Goal: Navigation & Orientation: Go to known website

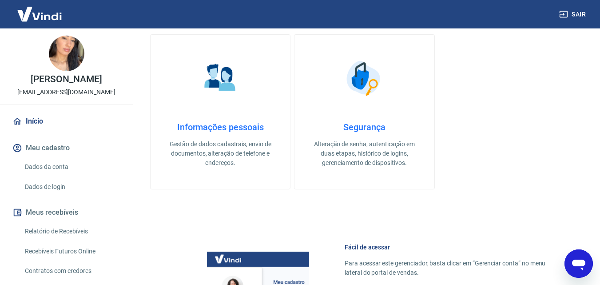
scroll to position [267, 0]
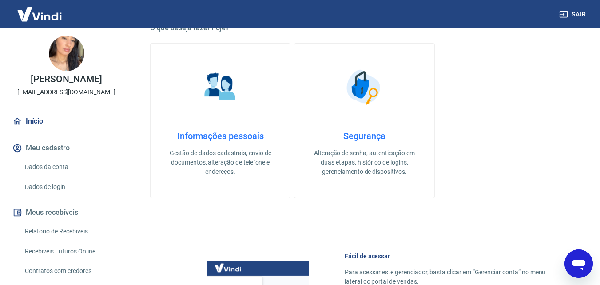
click at [290, 217] on div "ATENÇÃO Estamos realizando adequações em nossa plataforma para atender a Resolu…" at bounding box center [364, 143] width 429 height 726
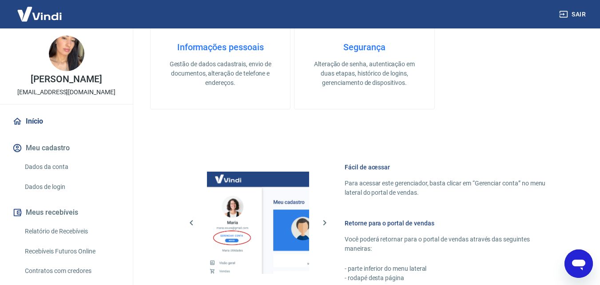
drag, startPoint x: 292, startPoint y: 223, endPoint x: 157, endPoint y: 183, distance: 140.8
click at [157, 183] on div "Fácil de acessar Para acessar este gerenciador, basta clicar em “Gerenciar cont…" at bounding box center [364, 221] width 429 height 166
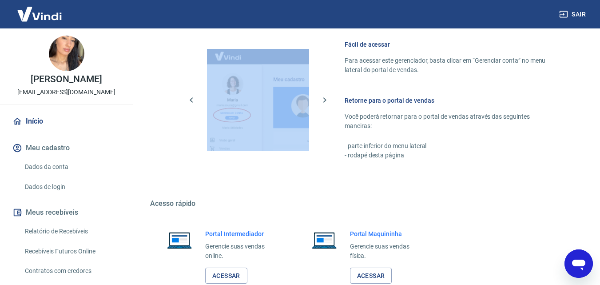
scroll to position [536, 0]
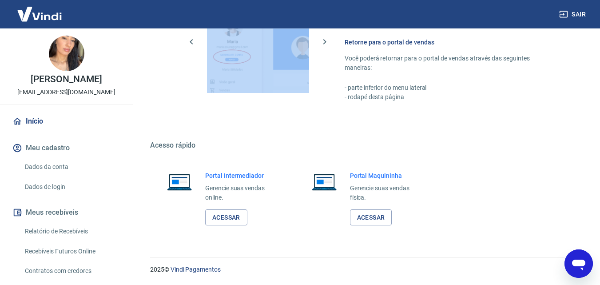
click at [173, 197] on div "Portal Intermediador Gerencie suas vendas online. Acessar" at bounding box center [219, 198] width 139 height 76
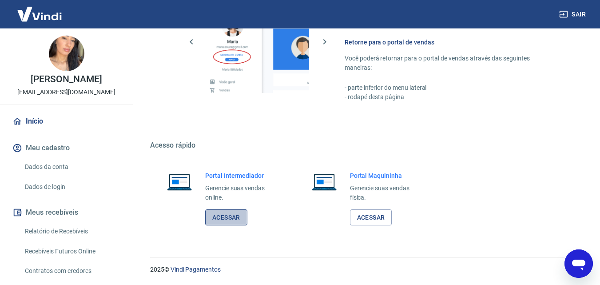
click at [213, 209] on link "Acessar" at bounding box center [226, 217] width 42 height 16
